Goal: Information Seeking & Learning: Find contact information

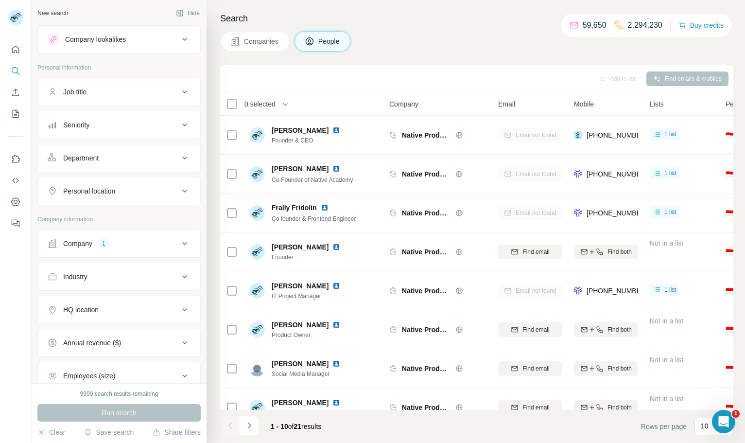
click at [257, 42] on span "Companies" at bounding box center [261, 41] width 35 height 10
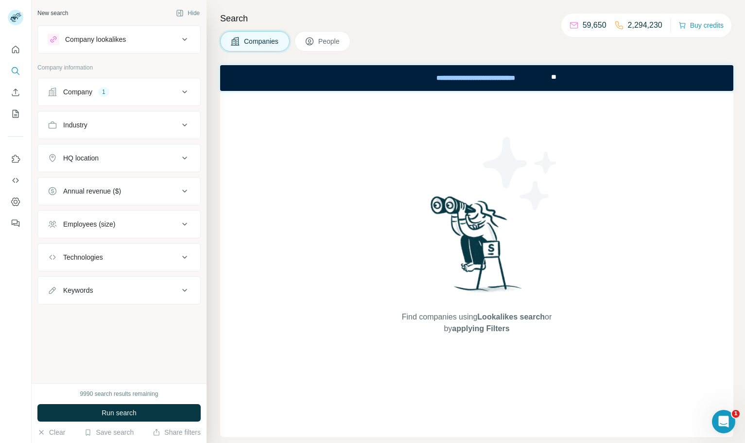
click at [96, 90] on div "Company 1" at bounding box center [113, 92] width 131 height 10
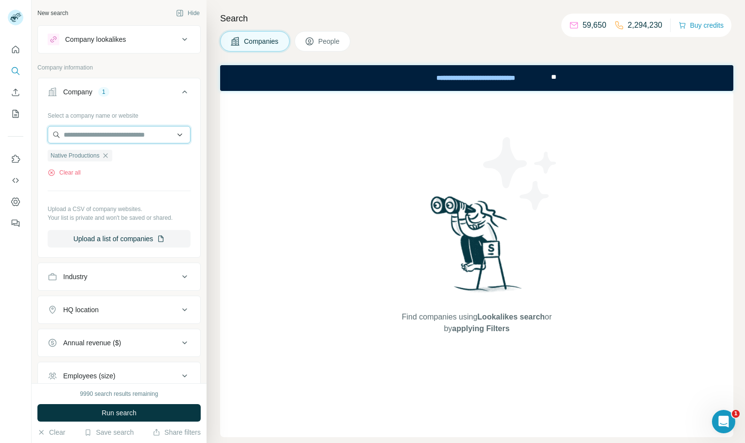
click at [121, 135] on input "text" at bounding box center [119, 135] width 143 height 18
click at [67, 178] on div "Select a company name or website Native Productions Clear all Upload a CSV of c…" at bounding box center [119, 177] width 143 height 140
click at [69, 171] on button "Clear all" at bounding box center [64, 172] width 33 height 9
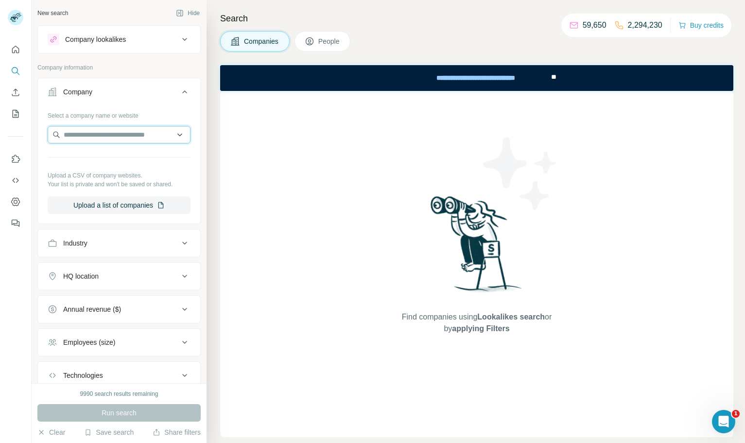
click at [89, 137] on input "text" at bounding box center [119, 135] width 143 height 18
paste input "********"
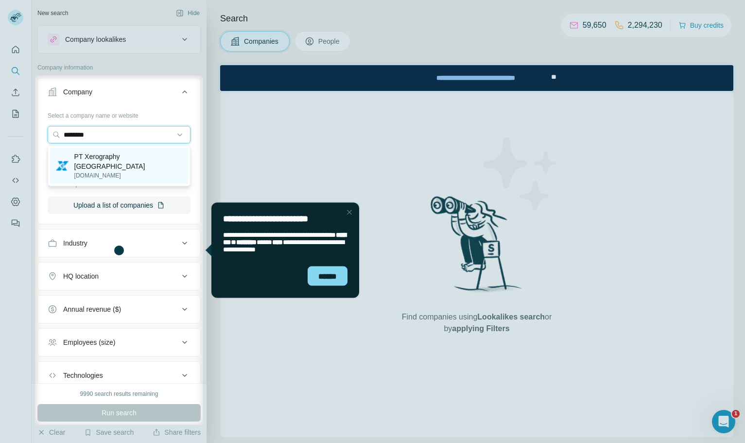
type input "********"
click at [162, 166] on div "PT Xerography Indonesia [DOMAIN_NAME]" at bounding box center [119, 166] width 138 height 36
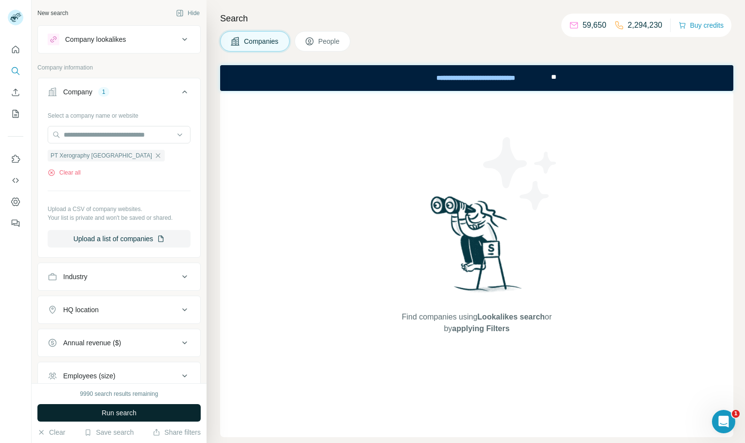
click at [154, 415] on button "Run search" at bounding box center [118, 413] width 163 height 18
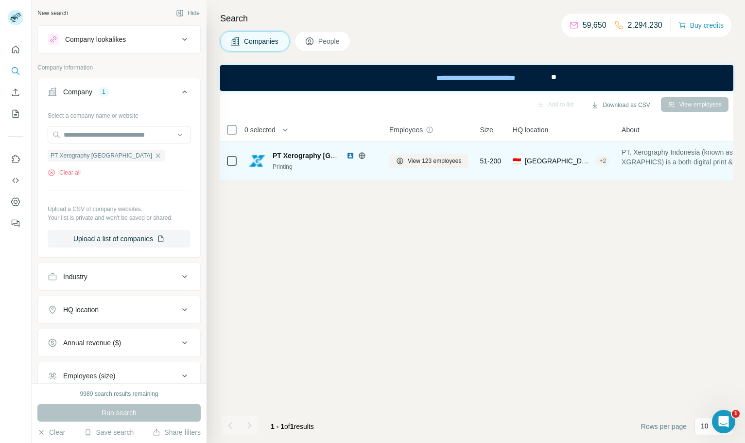
click at [348, 157] on img at bounding box center [351, 156] width 8 height 8
click at [422, 160] on span "View 123 employees" at bounding box center [435, 161] width 54 height 9
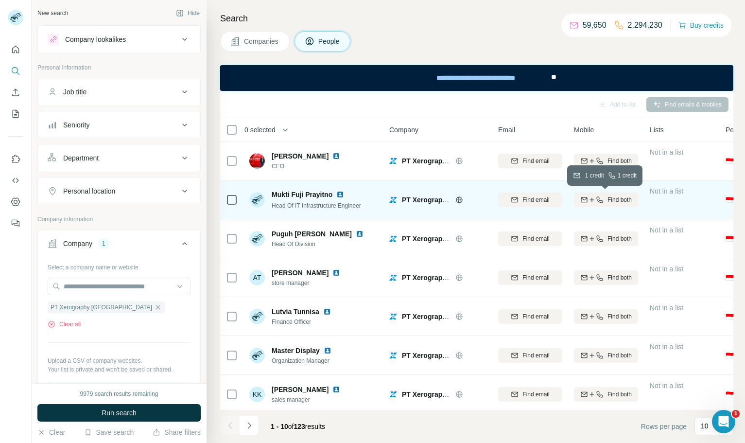
click at [592, 201] on icon "button" at bounding box center [592, 199] width 0 height 4
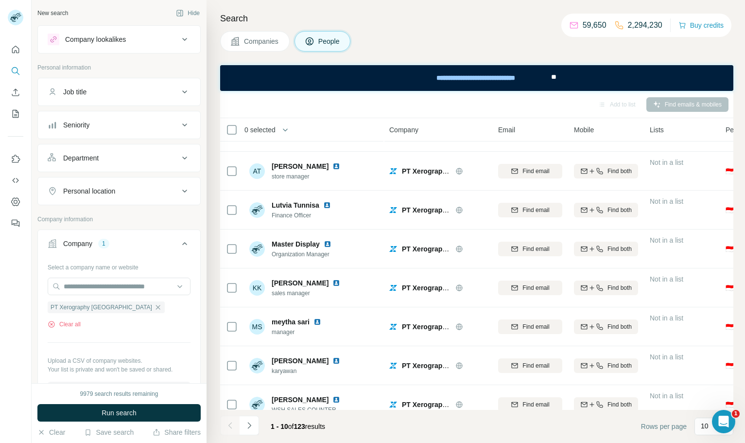
scroll to position [121, 0]
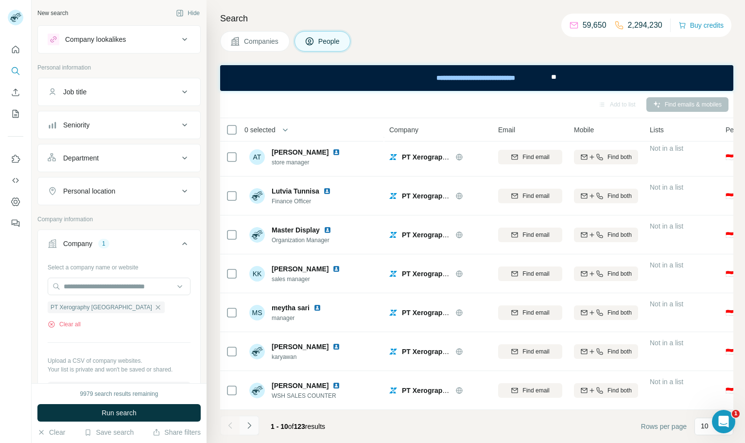
click at [252, 423] on icon "Navigate to next page" at bounding box center [250, 426] width 10 height 10
click at [250, 426] on icon "Navigate to next page" at bounding box center [248, 425] width 3 height 6
click at [252, 427] on icon "Navigate to next page" at bounding box center [250, 426] width 10 height 10
click at [703, 429] on p "10" at bounding box center [705, 426] width 8 height 10
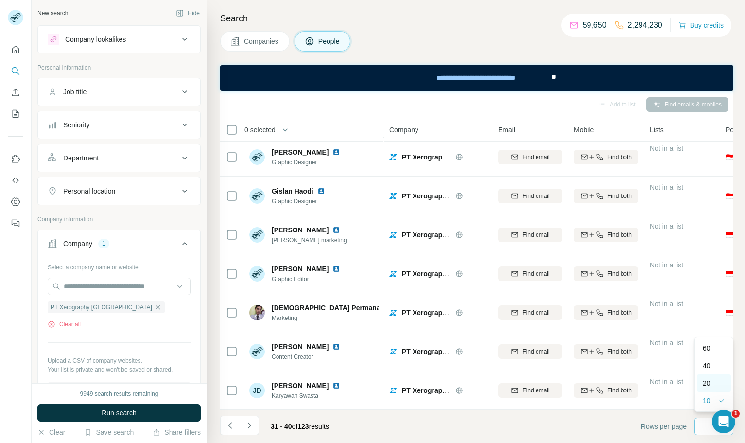
click at [711, 381] on div "20" at bounding box center [714, 383] width 22 height 10
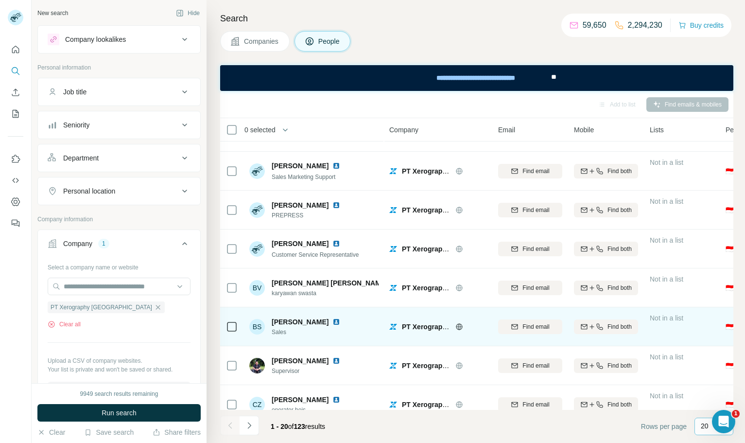
scroll to position [510, 0]
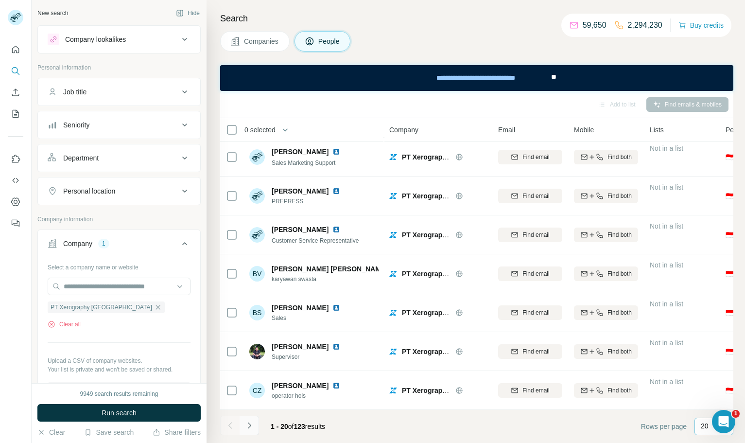
click at [246, 428] on icon "Navigate to next page" at bounding box center [250, 426] width 10 height 10
click at [257, 423] on button "Navigate to next page" at bounding box center [249, 425] width 19 height 19
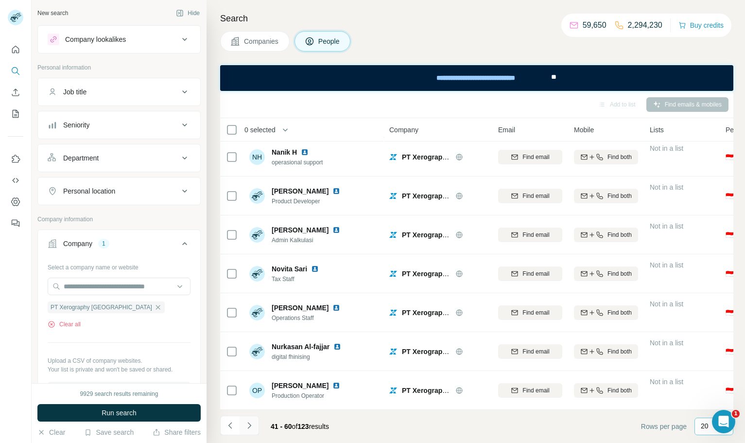
click at [247, 429] on icon "Navigate to next page" at bounding box center [250, 426] width 10 height 10
click at [248, 428] on icon "Navigate to next page" at bounding box center [250, 426] width 10 height 10
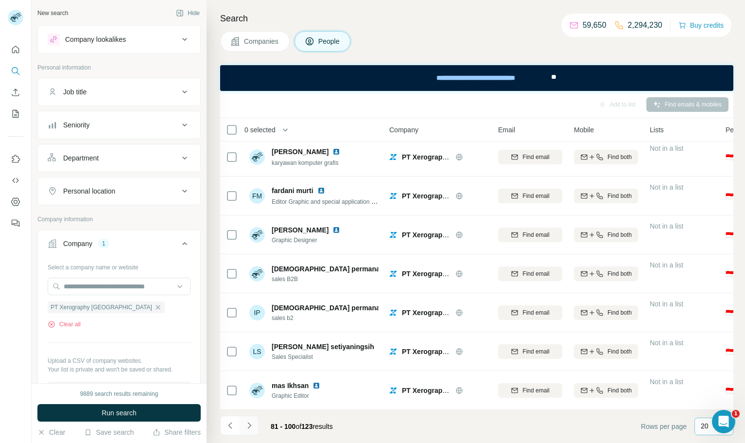
click at [250, 425] on icon "Navigate to next page" at bounding box center [250, 426] width 10 height 10
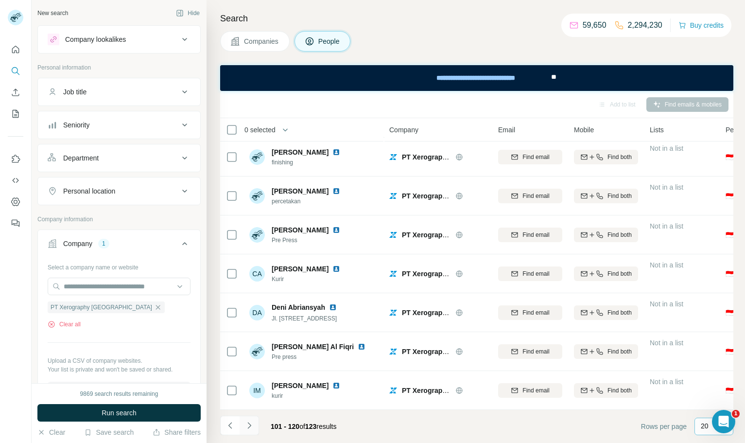
click at [247, 426] on icon "Navigate to next page" at bounding box center [250, 426] width 10 height 10
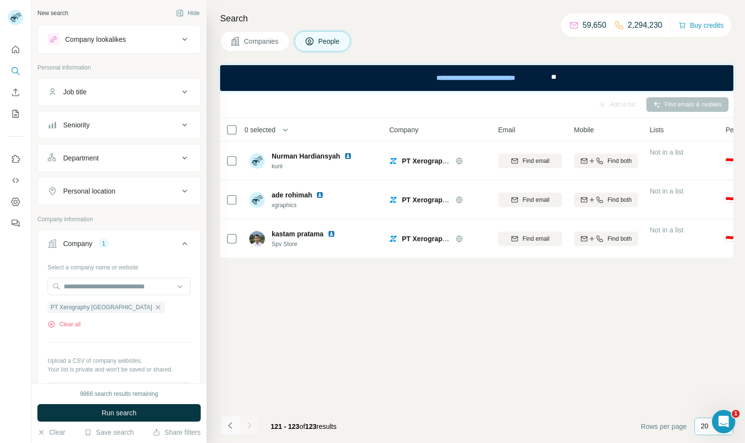
click at [233, 423] on icon "Navigate to previous page" at bounding box center [231, 426] width 10 height 10
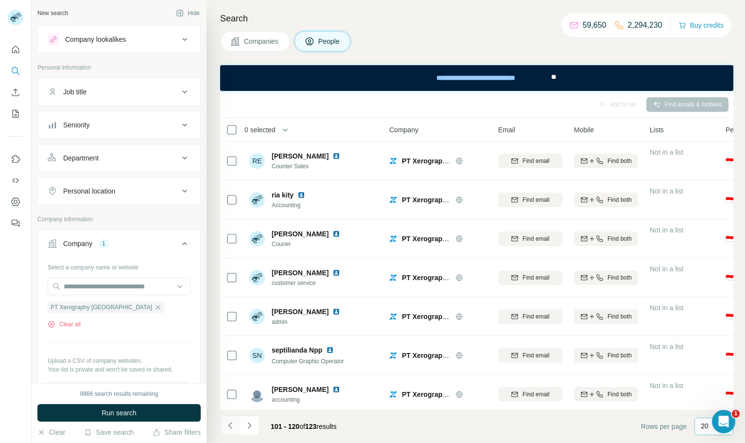
click at [233, 423] on icon "Navigate to previous page" at bounding box center [231, 426] width 10 height 10
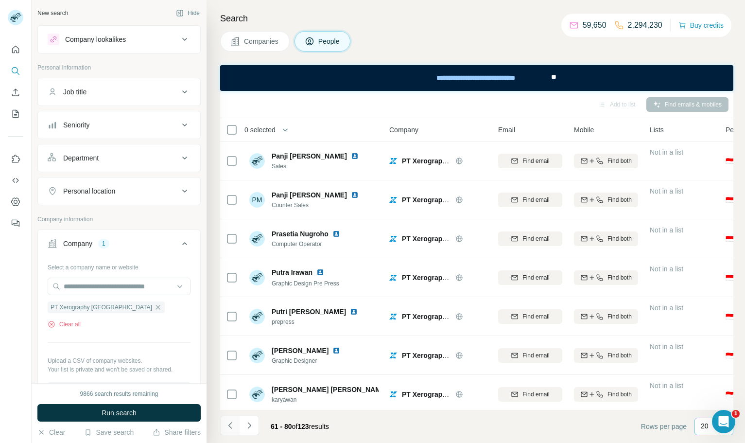
click at [233, 423] on icon "Navigate to previous page" at bounding box center [231, 426] width 10 height 10
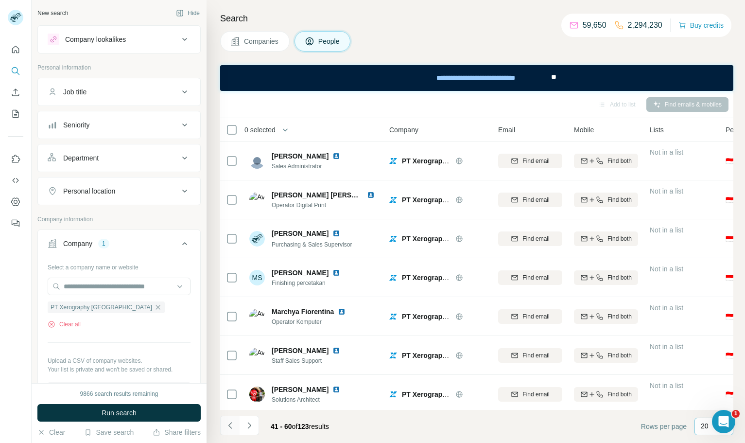
click at [233, 423] on icon "Navigate to previous page" at bounding box center [231, 426] width 10 height 10
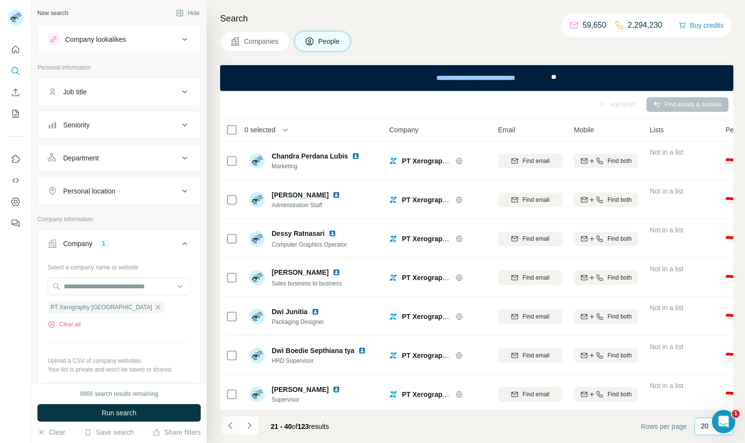
click at [233, 423] on icon "Navigate to previous page" at bounding box center [231, 426] width 10 height 10
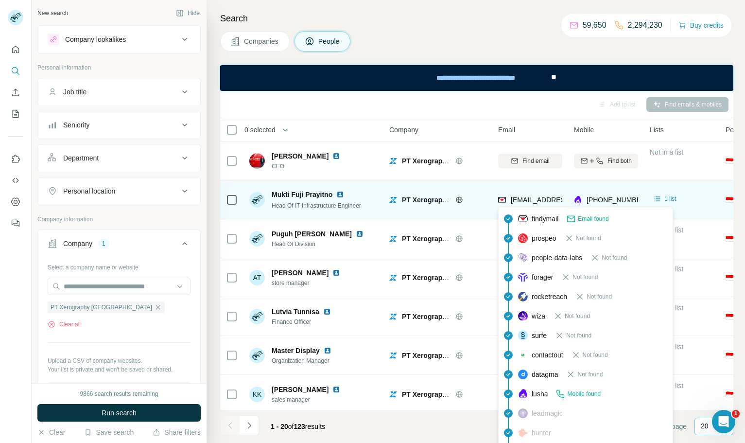
click at [526, 202] on span "[EMAIL_ADDRESS][DOMAIN_NAME]" at bounding box center [568, 200] width 115 height 8
click at [513, 203] on span "[EMAIL_ADDRESS][DOMAIN_NAME]" at bounding box center [568, 200] width 115 height 8
copy span "[EMAIL_ADDRESS][DOMAIN_NAME]"
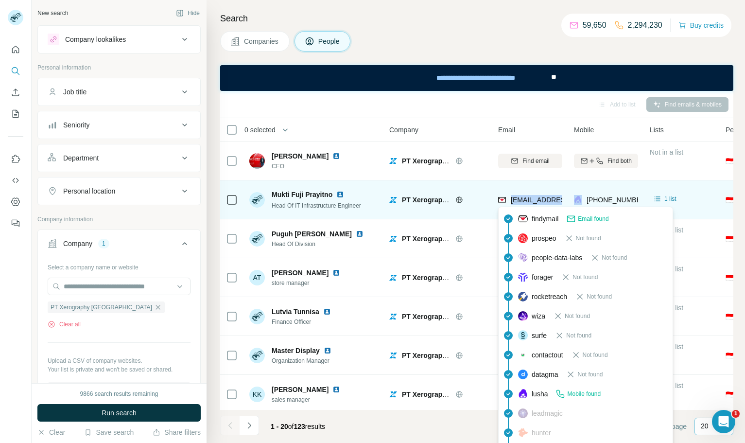
click at [513, 203] on span "[EMAIL_ADDRESS][DOMAIN_NAME]" at bounding box center [568, 200] width 115 height 8
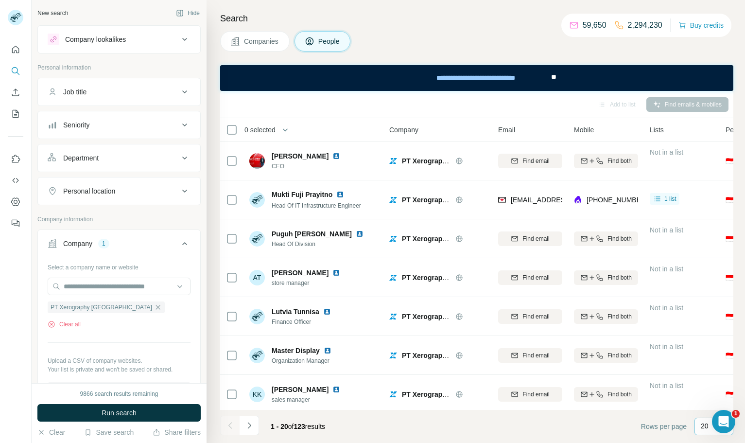
click at [355, 106] on div "Add to list Find emails & mobiles" at bounding box center [477, 104] width 504 height 17
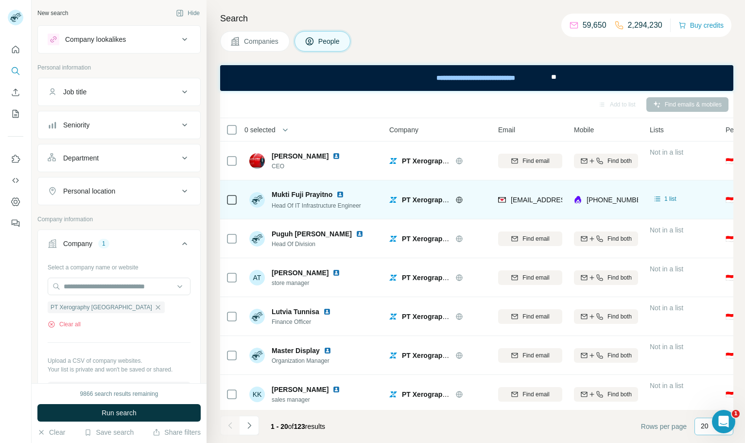
click at [339, 195] on img at bounding box center [340, 195] width 8 height 8
